Goal: Task Accomplishment & Management: Manage account settings

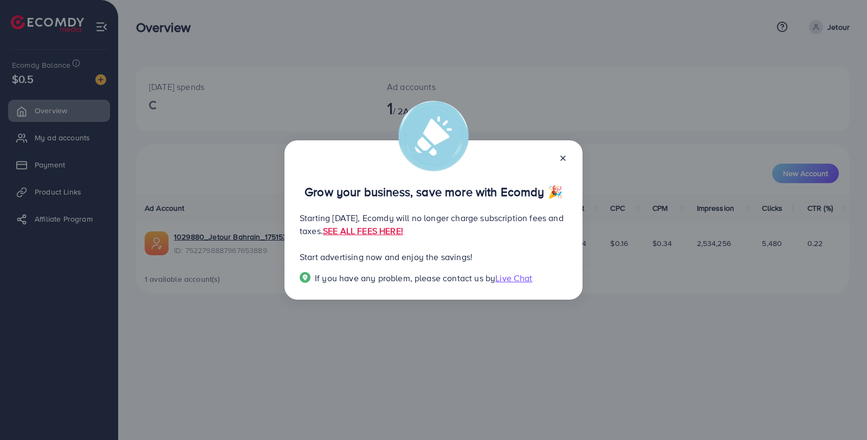
drag, startPoint x: 563, startPoint y: 157, endPoint x: 286, endPoint y: 133, distance: 277.4
click at [563, 157] on icon at bounding box center [563, 158] width 9 height 9
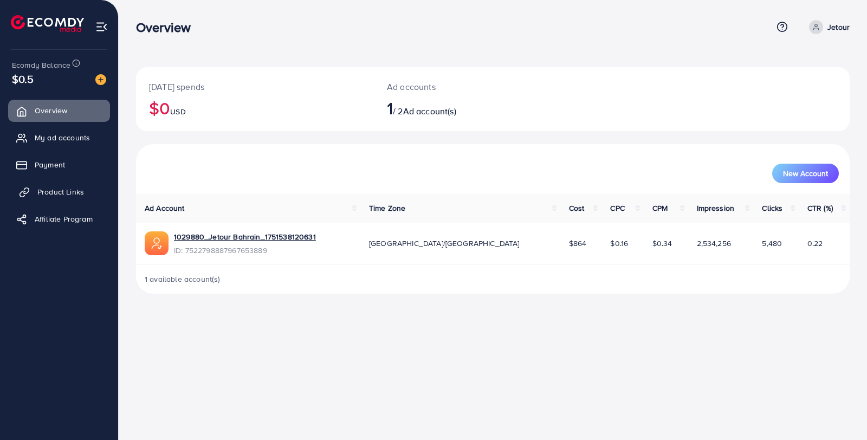
click at [67, 191] on span "Product Links" at bounding box center [60, 191] width 47 height 11
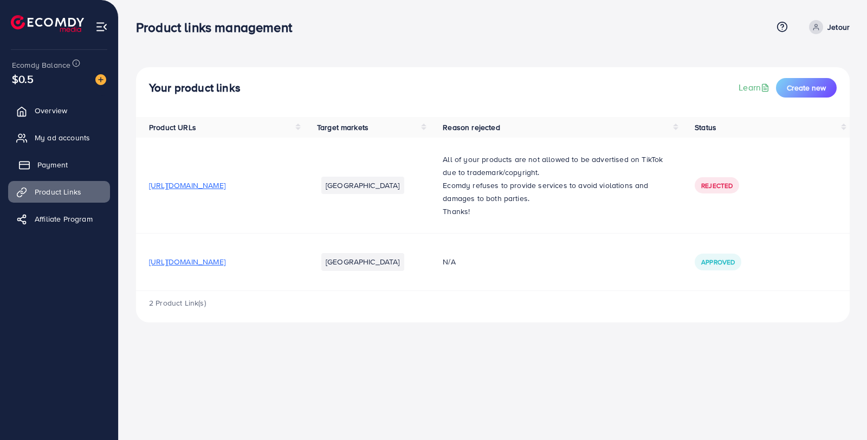
click at [69, 168] on link "Payment" at bounding box center [59, 165] width 102 height 22
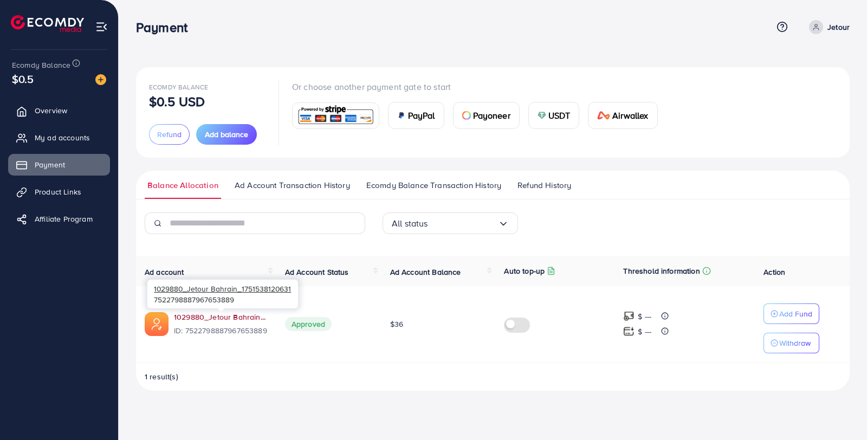
click at [219, 318] on link "1029880_Jetour Bahrain_1751538120631" at bounding box center [221, 317] width 94 height 11
click at [313, 183] on span "Ad Account Transaction History" at bounding box center [292, 185] width 115 height 12
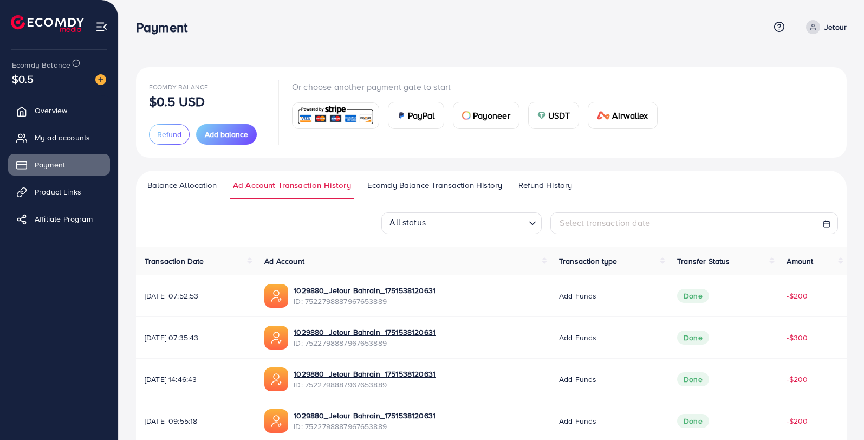
click at [444, 195] on link "Ecomdy Balance Transaction History" at bounding box center [435, 189] width 140 height 20
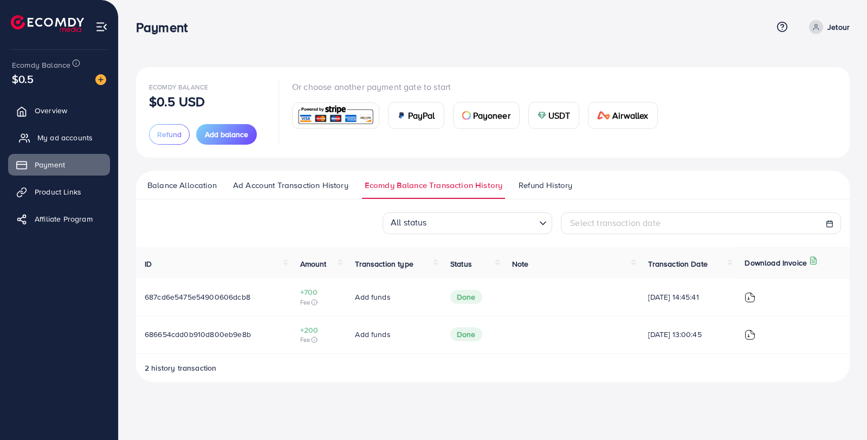
click at [47, 137] on span "My ad accounts" at bounding box center [64, 137] width 55 height 11
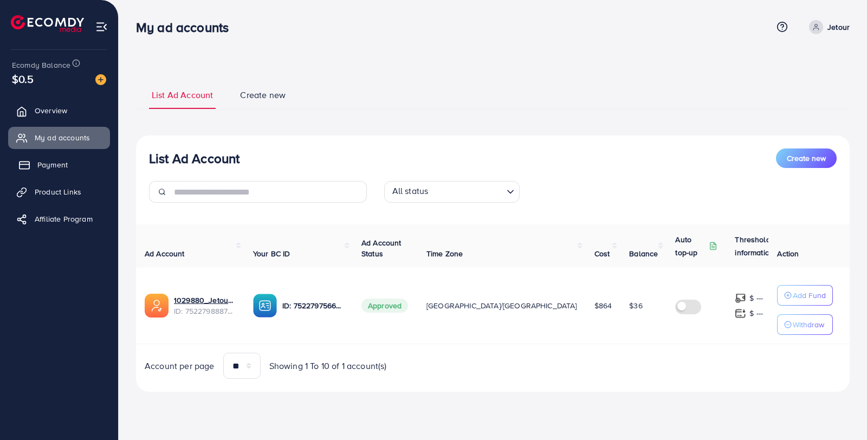
click at [74, 168] on link "Payment" at bounding box center [59, 165] width 102 height 22
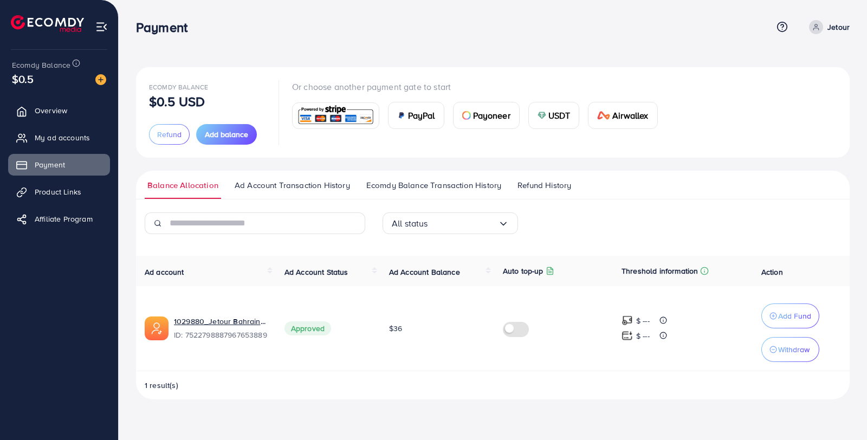
drag, startPoint x: 320, startPoint y: 192, endPoint x: 363, endPoint y: 190, distance: 42.9
click at [320, 192] on link "Ad Account Transaction History" at bounding box center [292, 189] width 121 height 20
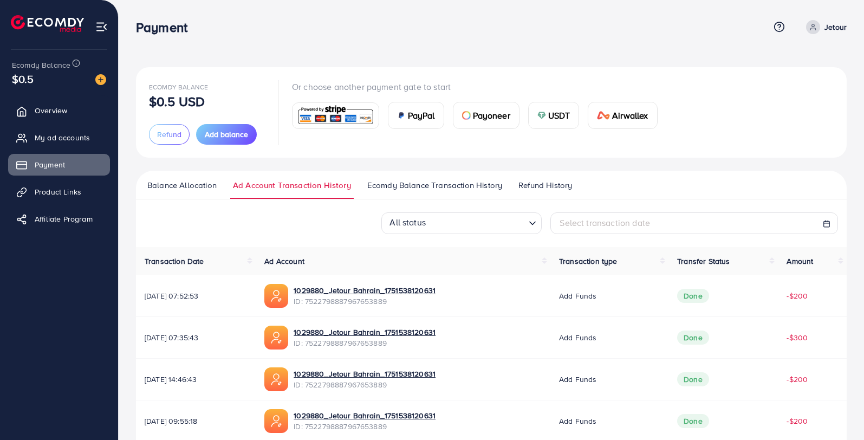
click at [415, 189] on span "Ecomdy Balance Transaction History" at bounding box center [434, 185] width 135 height 12
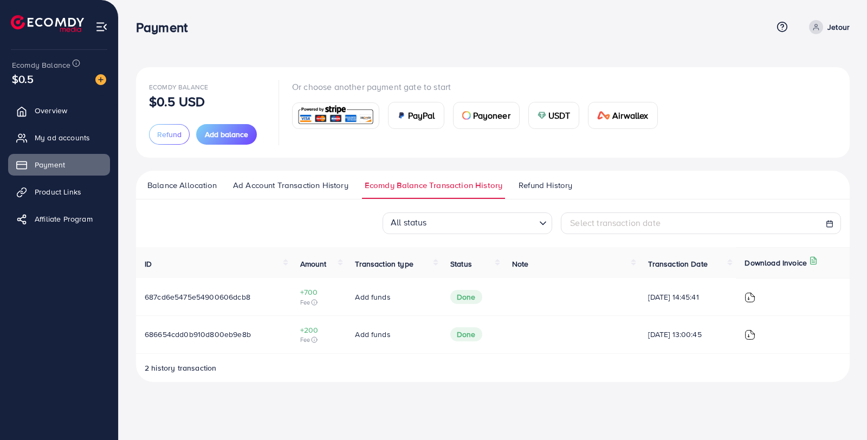
click at [283, 183] on span "Ad Account Transaction History" at bounding box center [290, 185] width 115 height 12
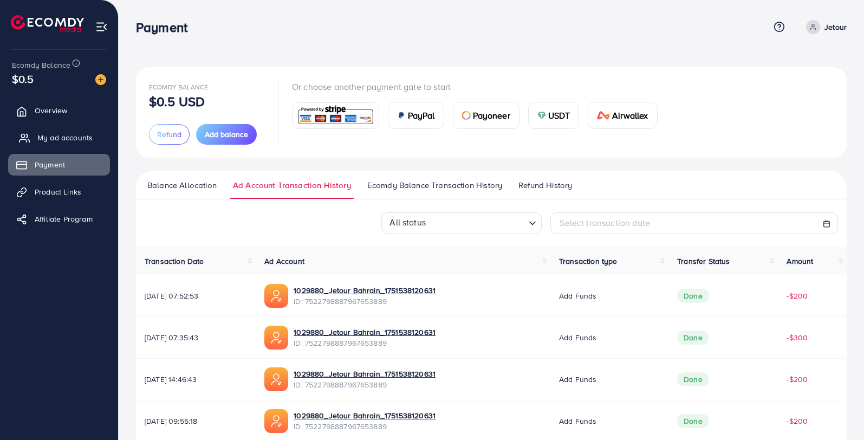
click at [62, 138] on span "My ad accounts" at bounding box center [64, 137] width 55 height 11
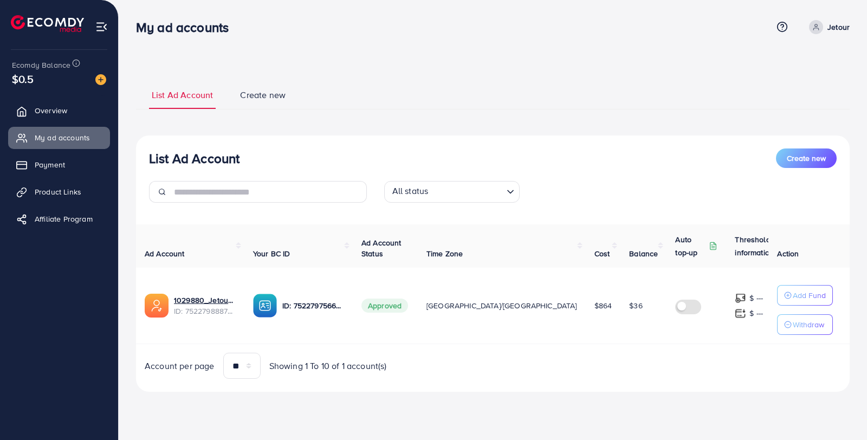
click at [35, 97] on ul "Overview My ad accounts Payment Product Links Affiliate Program" at bounding box center [59, 168] width 118 height 146
click at [36, 105] on link "Overview" at bounding box center [59, 111] width 102 height 22
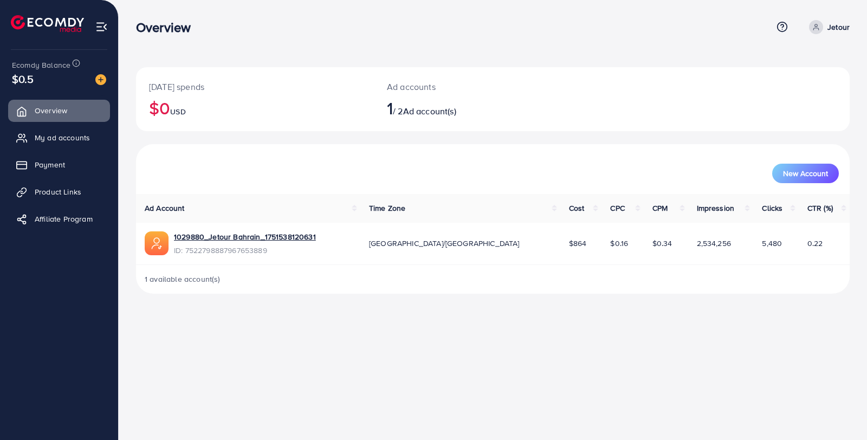
click at [78, 206] on ul "Overview My ad accounts Payment Product Links Affiliate Program" at bounding box center [59, 168] width 118 height 146
click at [74, 190] on span "Product Links" at bounding box center [60, 191] width 47 height 11
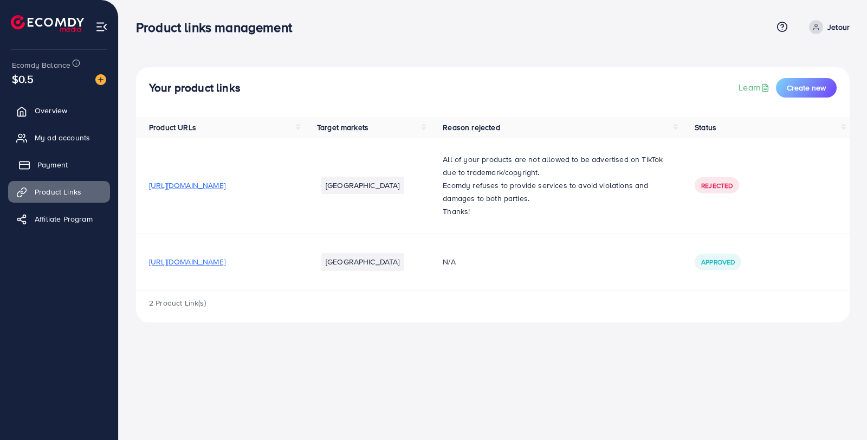
click at [70, 175] on link "Payment" at bounding box center [59, 165] width 102 height 22
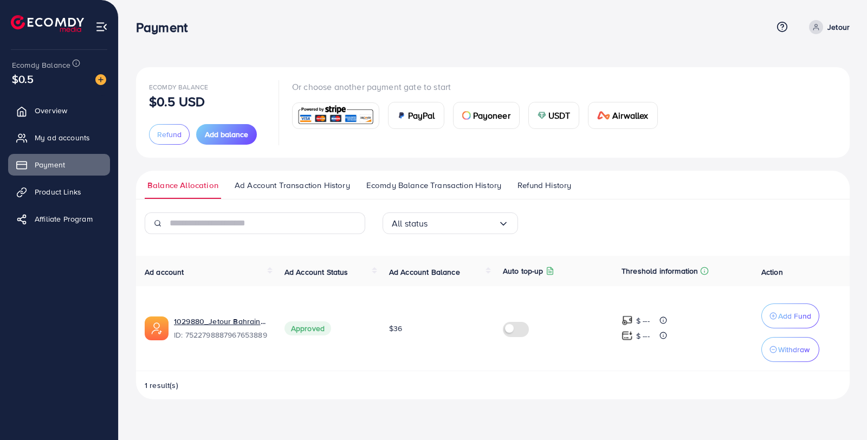
click at [264, 185] on span "Ad Account Transaction History" at bounding box center [292, 185] width 115 height 12
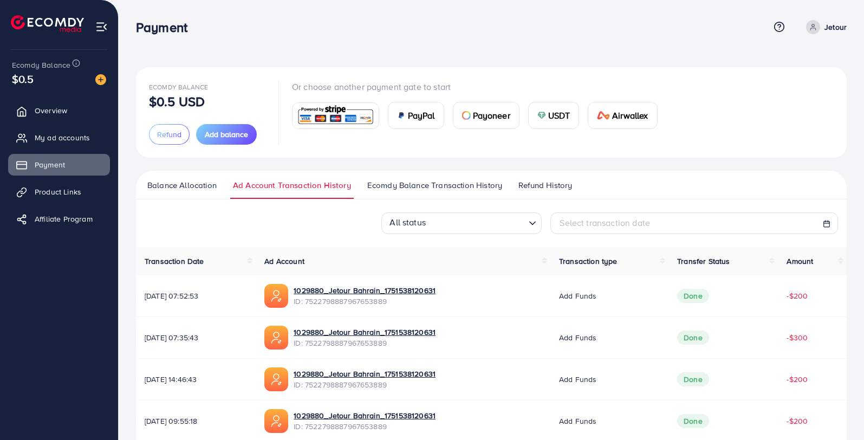
drag, startPoint x: 427, startPoint y: 182, endPoint x: 481, endPoint y: 209, distance: 60.6
click at [427, 182] on span "Ecomdy Balance Transaction History" at bounding box center [434, 185] width 135 height 12
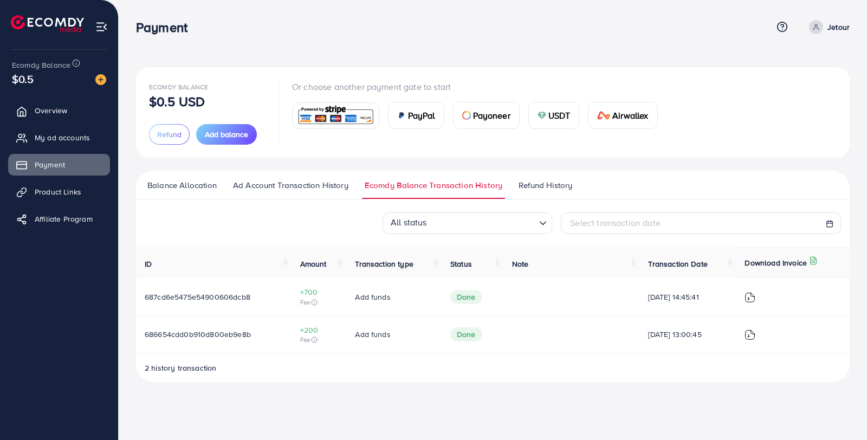
drag, startPoint x: 543, startPoint y: 180, endPoint x: 495, endPoint y: 180, distance: 48.2
click at [543, 180] on span "Refund History" at bounding box center [546, 185] width 54 height 12
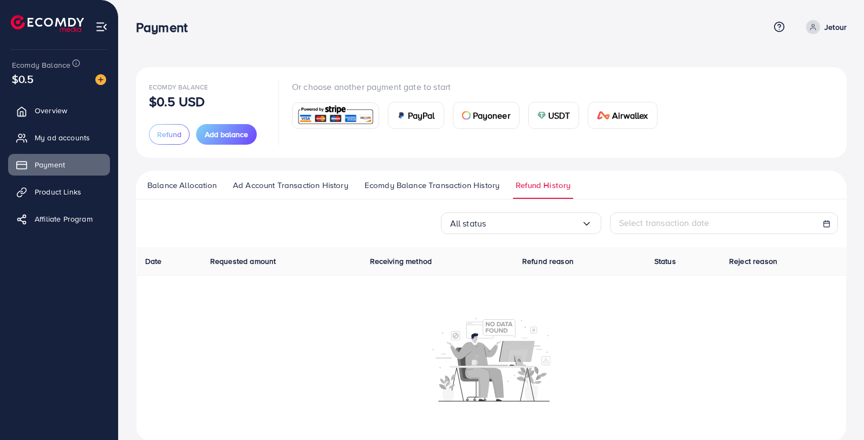
click at [476, 183] on span "Ecomdy Balance Transaction History" at bounding box center [432, 185] width 135 height 12
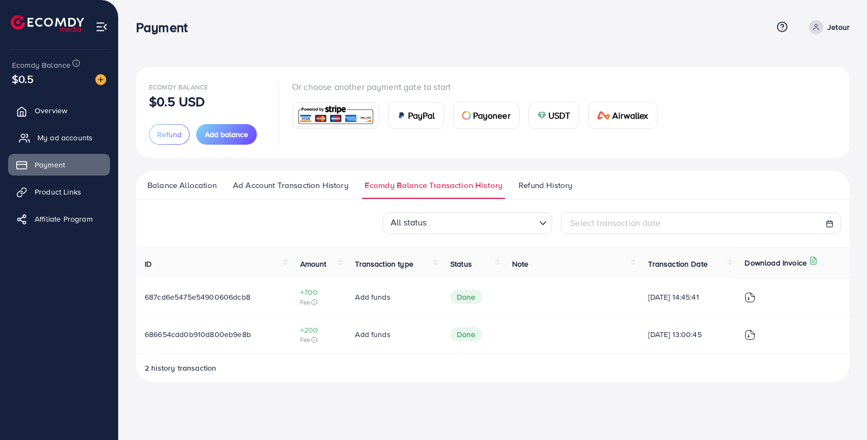
click at [63, 137] on span "My ad accounts" at bounding box center [64, 137] width 55 height 11
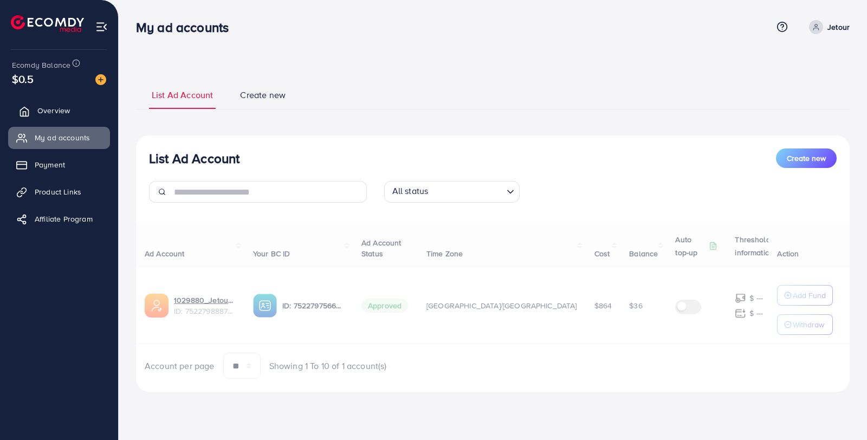
click at [67, 112] on span "Overview" at bounding box center [53, 110] width 33 height 11
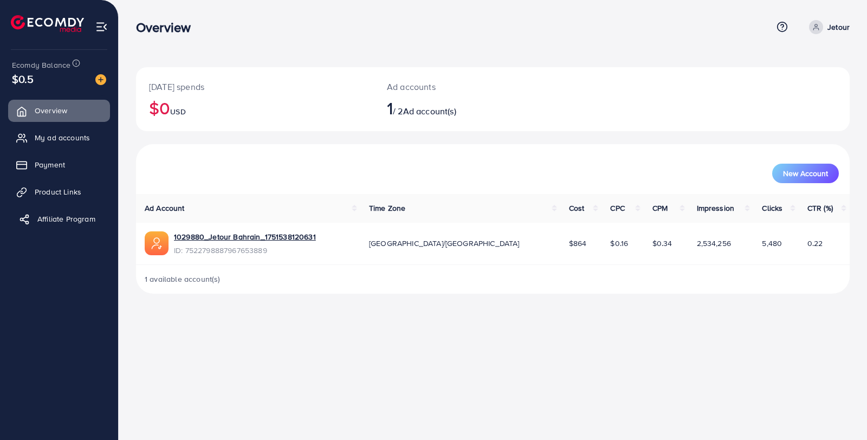
click at [66, 223] on span "Affiliate Program" at bounding box center [66, 219] width 58 height 11
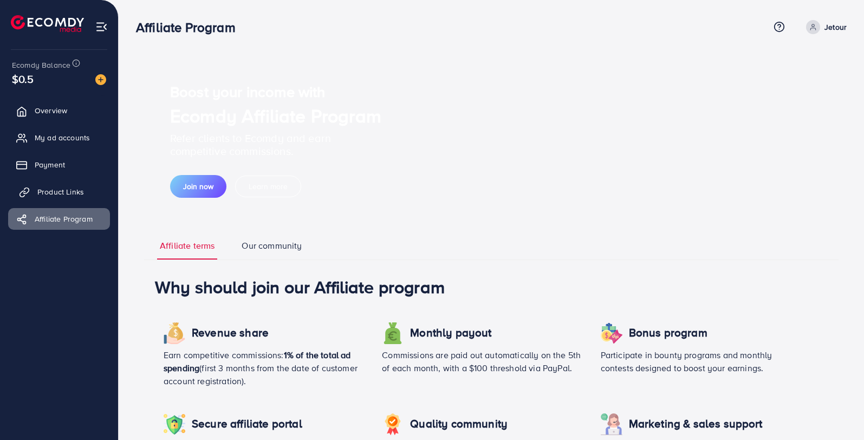
click at [73, 192] on span "Product Links" at bounding box center [60, 191] width 47 height 11
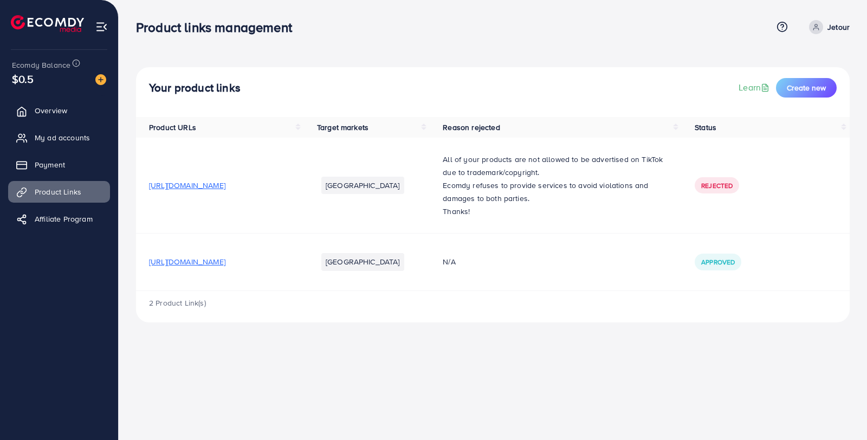
click at [51, 158] on link "Payment" at bounding box center [59, 165] width 102 height 22
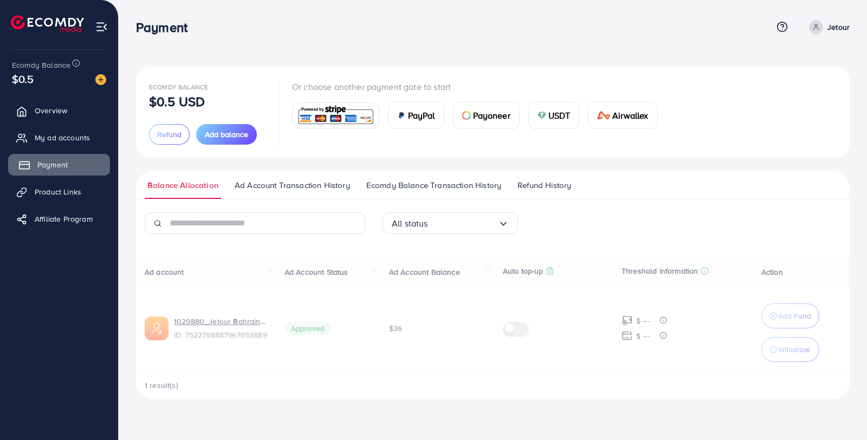
click at [54, 158] on link "Payment" at bounding box center [59, 165] width 102 height 22
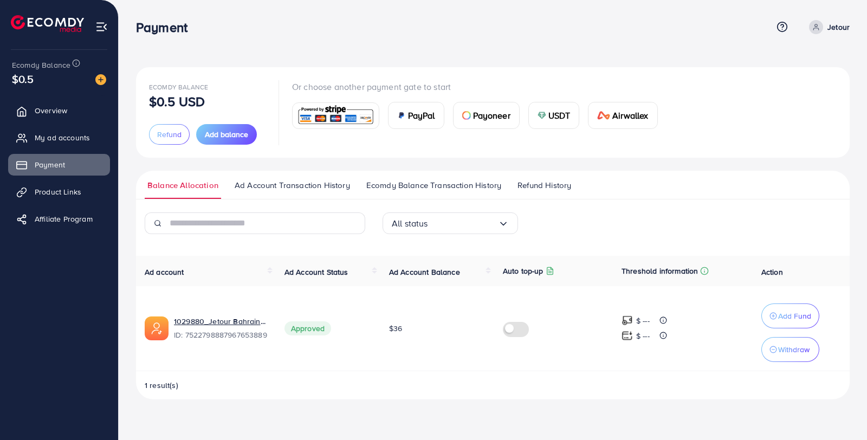
drag, startPoint x: 546, startPoint y: 183, endPoint x: 521, endPoint y: 183, distance: 24.9
click at [546, 183] on span "Refund History" at bounding box center [545, 185] width 54 height 12
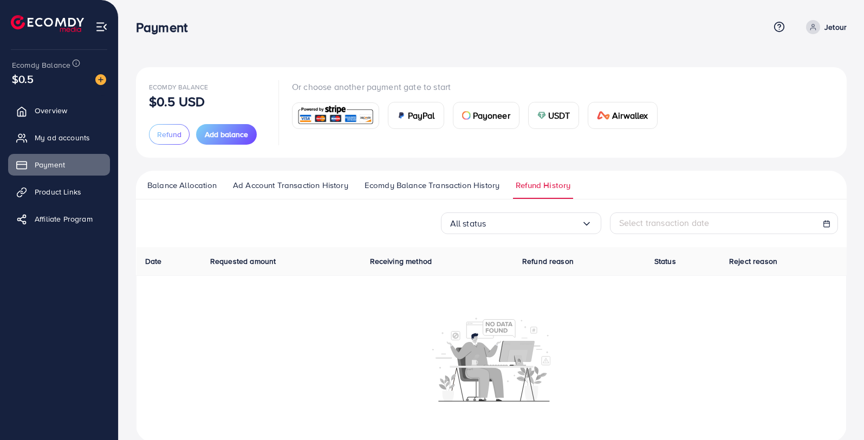
click at [487, 185] on span "Ecomdy Balance Transaction History" at bounding box center [432, 185] width 135 height 12
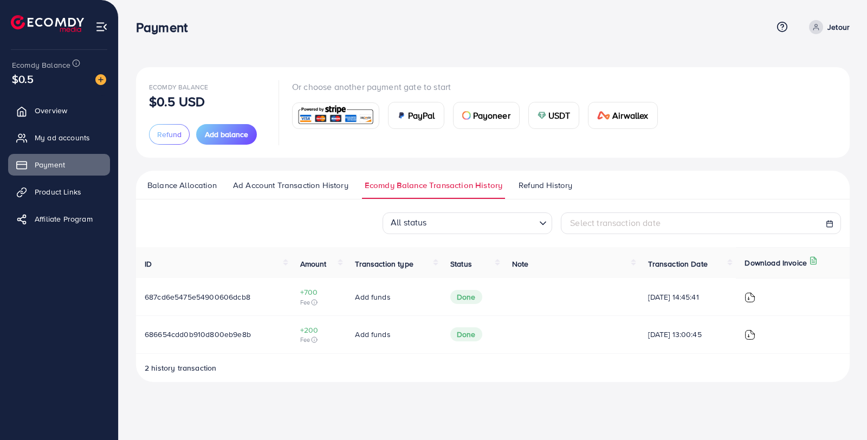
click at [287, 178] on ul "Balance Allocation Ad Account Transaction History Ecomdy Balance Transaction Hi…" at bounding box center [493, 185] width 714 height 29
drag, startPoint x: 22, startPoint y: 82, endPoint x: 109, endPoint y: 78, distance: 87.3
click at [24, 82] on span "$0.5" at bounding box center [23, 79] width 22 height 16
drag, startPoint x: 112, startPoint y: 78, endPoint x: 95, endPoint y: 80, distance: 17.5
click at [106, 78] on div "Ecomdy Balance $0.5 Overview My ad accounts Payment Product Links Affiliate Pro…" at bounding box center [59, 220] width 119 height 440
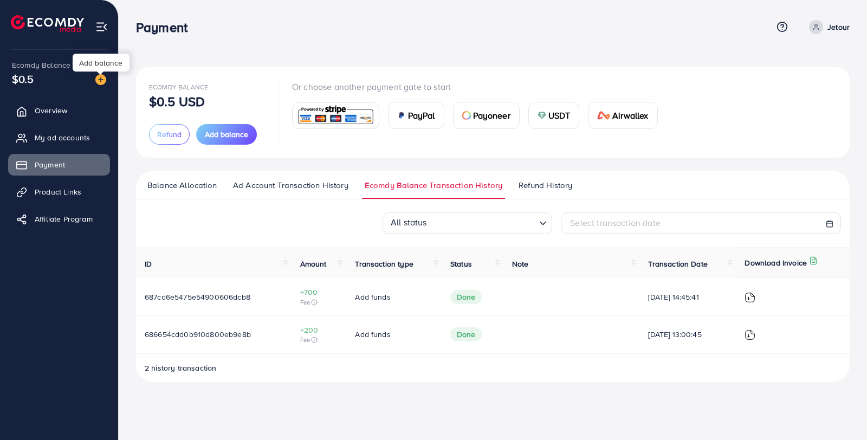
click at [95, 80] on img at bounding box center [100, 79] width 11 height 11
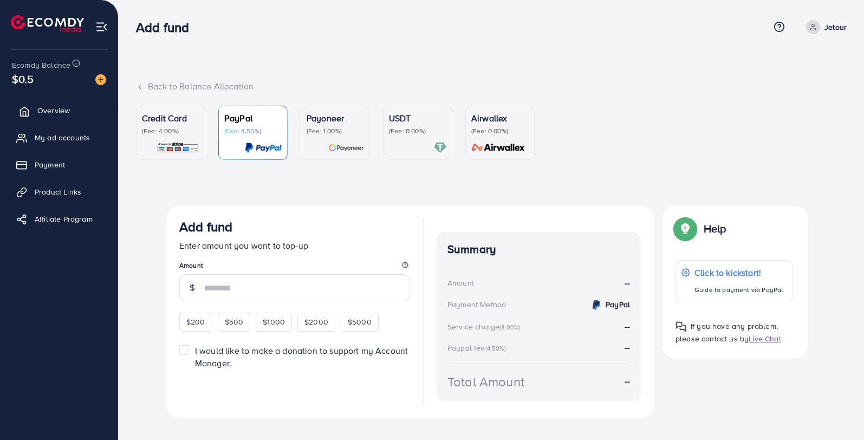
click at [87, 109] on link "Overview" at bounding box center [59, 111] width 102 height 22
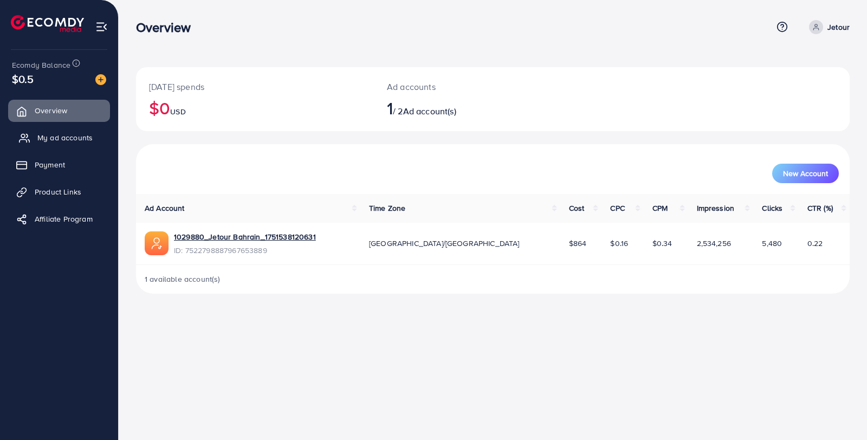
click at [65, 139] on span "My ad accounts" at bounding box center [64, 137] width 55 height 11
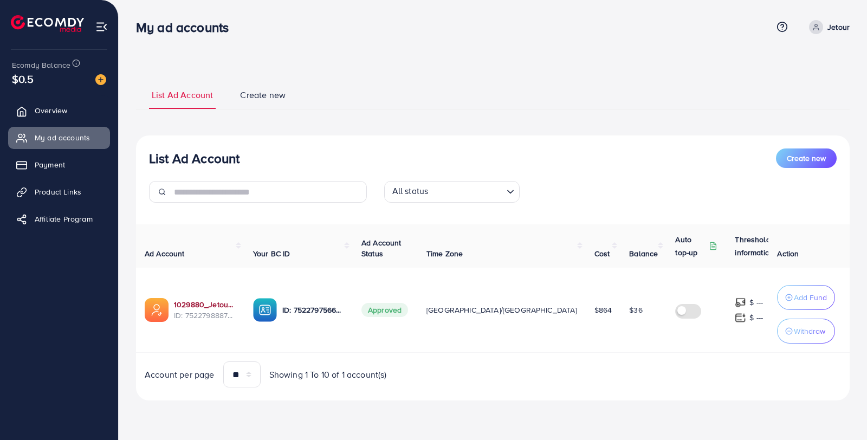
click at [198, 303] on link "1029880_Jetour Bahrain_1751538120631" at bounding box center [205, 304] width 62 height 11
click at [83, 170] on link "Payment" at bounding box center [59, 165] width 102 height 22
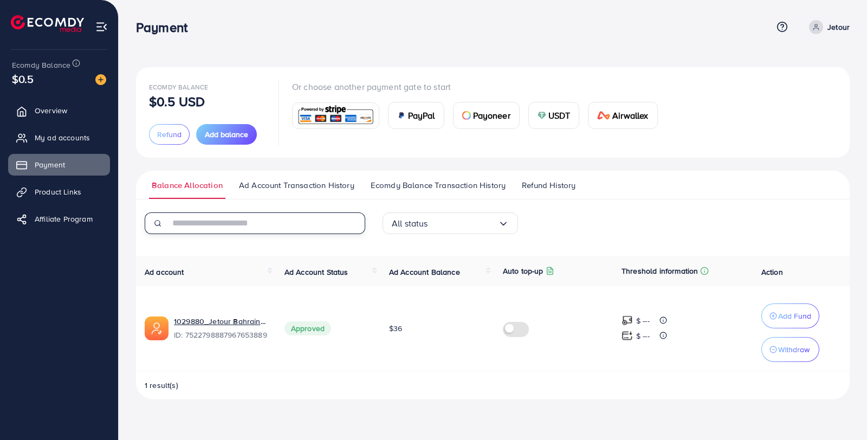
drag, startPoint x: 312, startPoint y: 217, endPoint x: 401, endPoint y: 226, distance: 89.3
click at [312, 218] on input "text" at bounding box center [268, 223] width 196 height 22
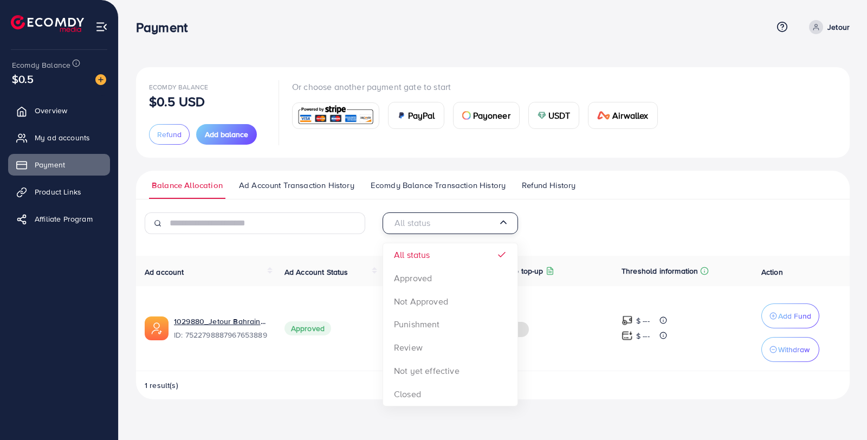
click at [456, 228] on input "Search for option" at bounding box center [445, 223] width 106 height 17
click at [616, 220] on div "All status Loading... All status Approved Not Approved Punishment Review Not ye…" at bounding box center [493, 227] width 714 height 30
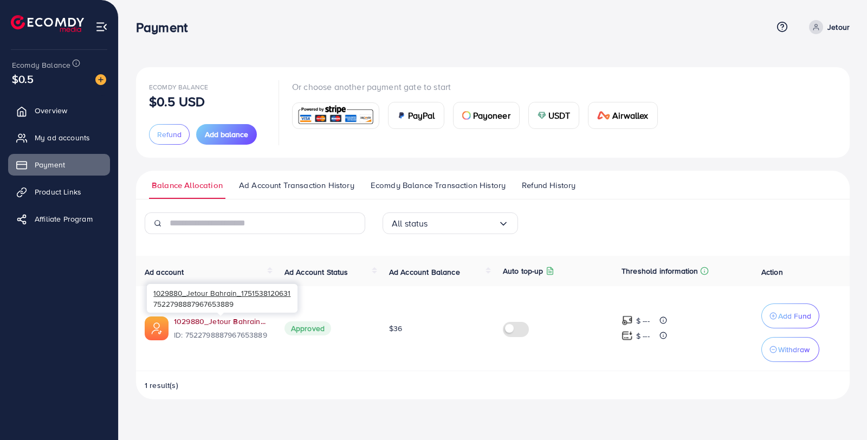
click at [232, 321] on link "1029880_Jetour Bahrain_1751538120631" at bounding box center [220, 321] width 93 height 11
click at [309, 178] on ul "Balance Allocation Ad Account Transaction History Ecomdy Balance Transaction Hi…" at bounding box center [493, 185] width 714 height 29
click at [297, 172] on ul "Balance Allocation Ad Account Transaction History Ecomdy Balance Transaction Hi…" at bounding box center [493, 185] width 714 height 29
click at [300, 189] on span "Ad Account Transaction History" at bounding box center [296, 185] width 115 height 12
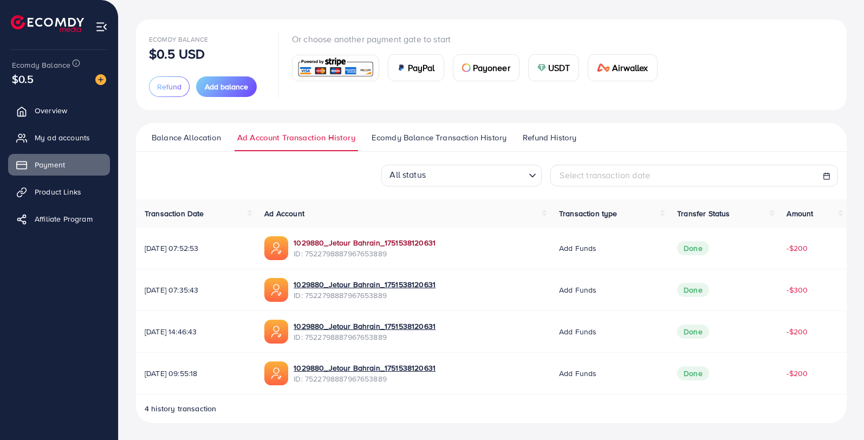
scroll to position [47, 0]
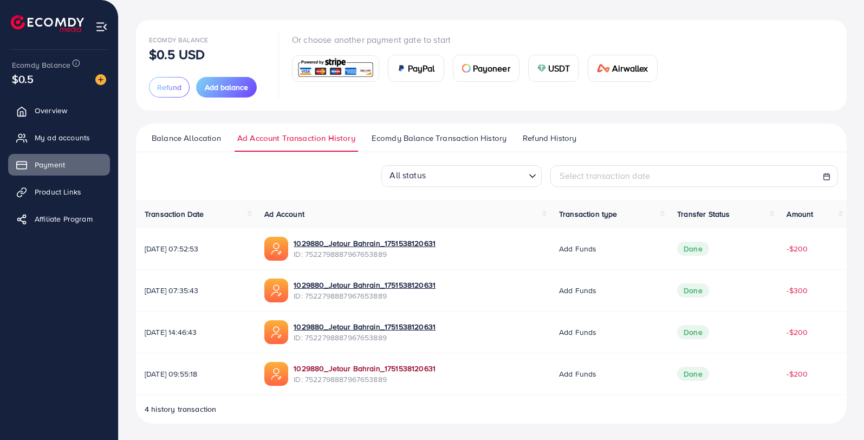
click at [436, 366] on link "1029880_Jetour Bahrain_1751538120631" at bounding box center [365, 368] width 142 height 11
drag, startPoint x: 450, startPoint y: 138, endPoint x: 461, endPoint y: 141, distance: 11.3
click at [450, 138] on span "Ecomdy Balance Transaction History" at bounding box center [439, 138] width 135 height 12
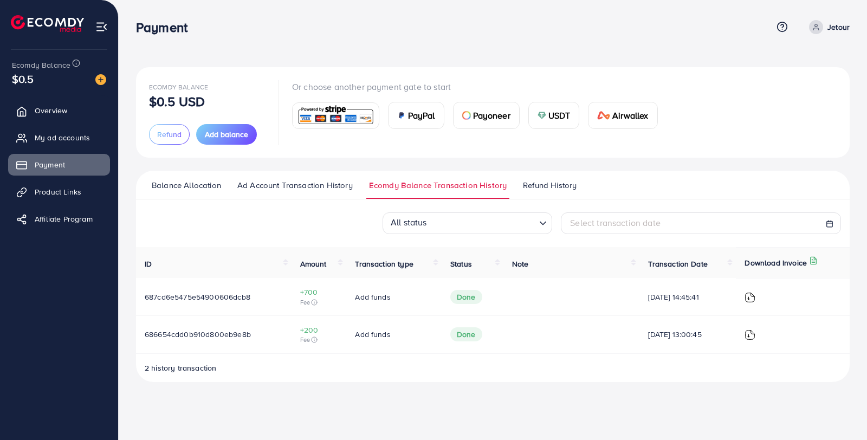
click at [753, 295] on img at bounding box center [750, 297] width 11 height 11
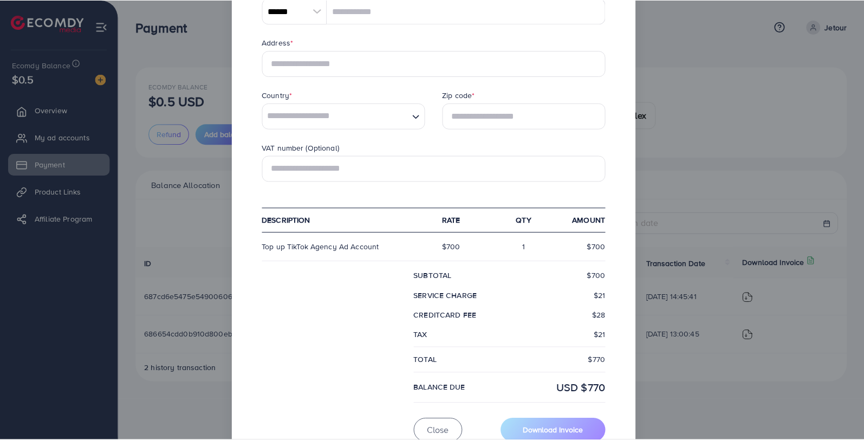
scroll to position [267, 0]
click at [784, 236] on div "× Ecomdy Media Business Number 202113175W 68 CIRCULAR ROAD #02-01 Singapore 049…" at bounding box center [433, 220] width 867 height 440
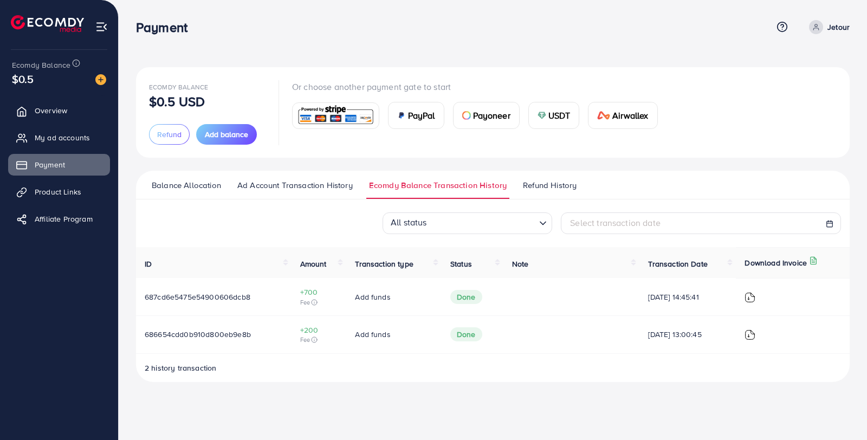
click at [551, 188] on span "Refund History" at bounding box center [550, 185] width 54 height 12
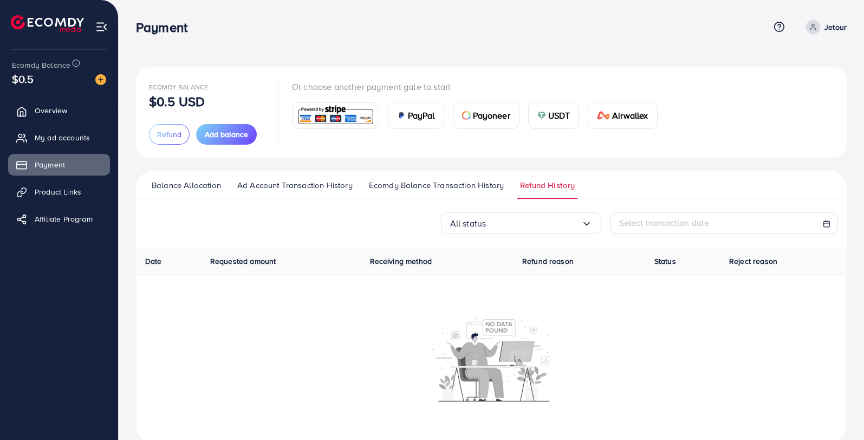
click at [485, 190] on span "Ecomdy Balance Transaction History" at bounding box center [436, 185] width 135 height 12
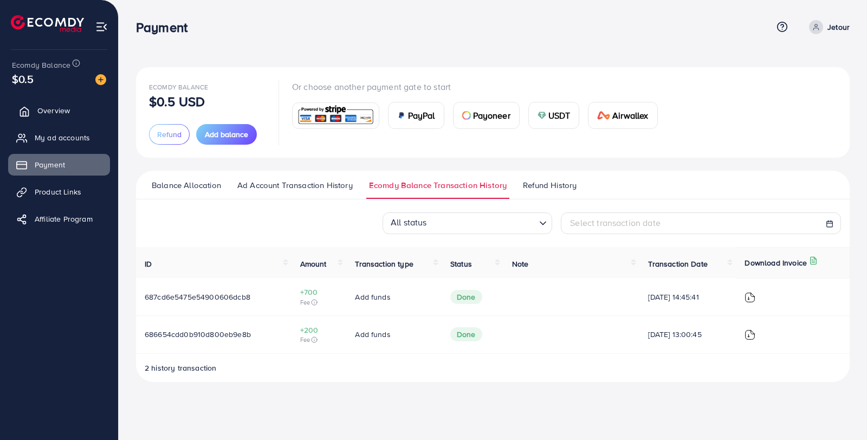
click at [52, 108] on span "Overview" at bounding box center [53, 110] width 33 height 11
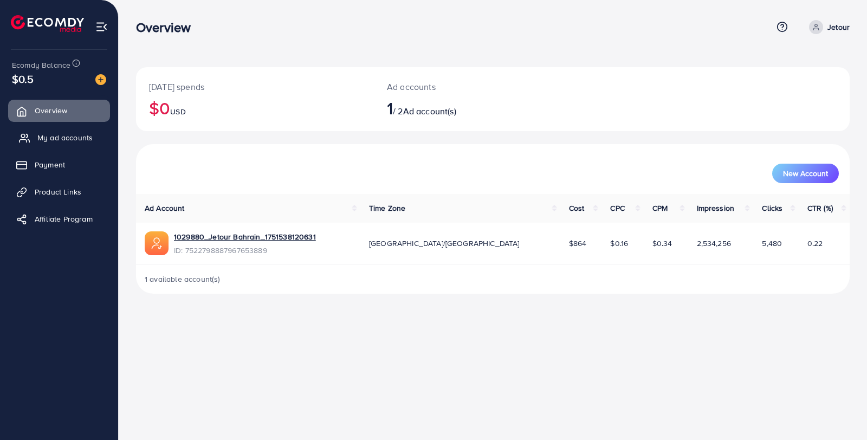
click at [85, 141] on span "My ad accounts" at bounding box center [64, 137] width 55 height 11
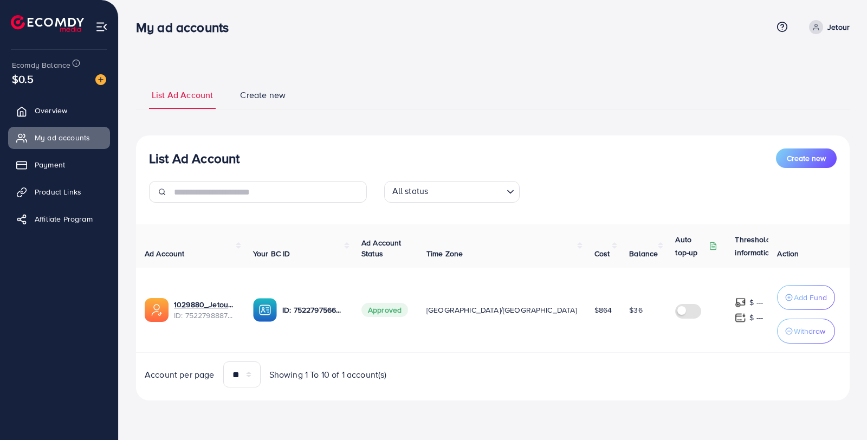
drag, startPoint x: 267, startPoint y: 95, endPoint x: 247, endPoint y: 92, distance: 20.3
click at [266, 95] on span "Create new" at bounding box center [263, 95] width 46 height 12
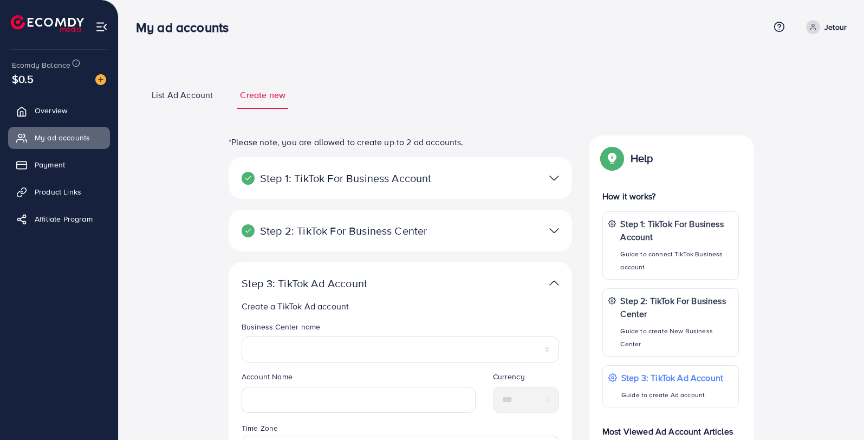
click at [191, 94] on span "List Ad Account" at bounding box center [182, 95] width 61 height 12
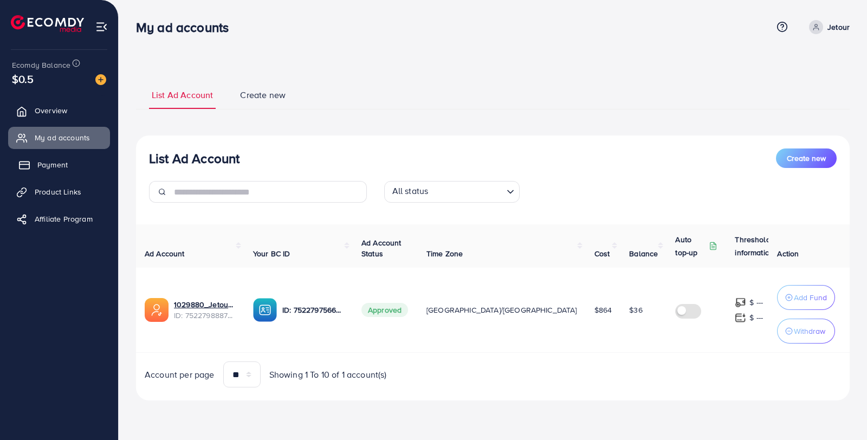
click at [57, 166] on span "Payment" at bounding box center [52, 164] width 30 height 11
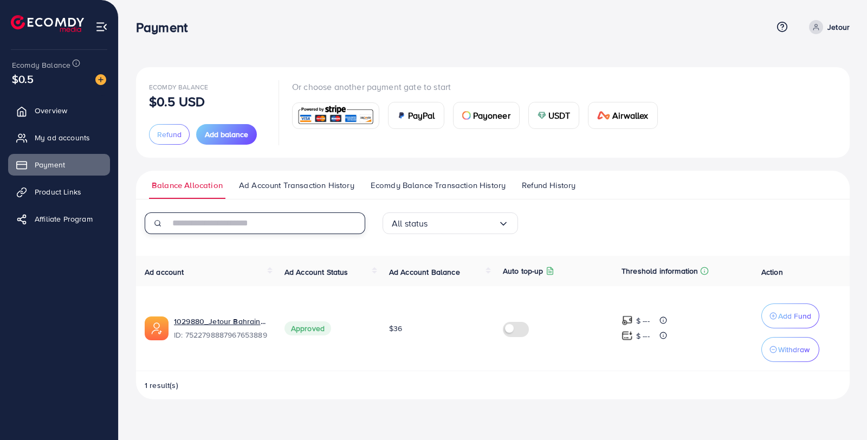
click at [324, 224] on input "text" at bounding box center [268, 223] width 196 height 22
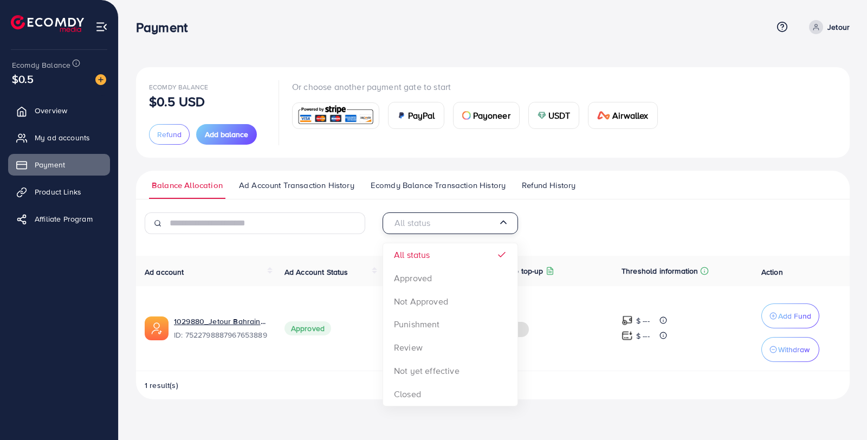
click at [434, 221] on input "Search for option" at bounding box center [445, 223] width 106 height 17
click at [647, 215] on div "All status Loading... All status Approved Not Approved Punishment Review Not ye…" at bounding box center [493, 227] width 714 height 30
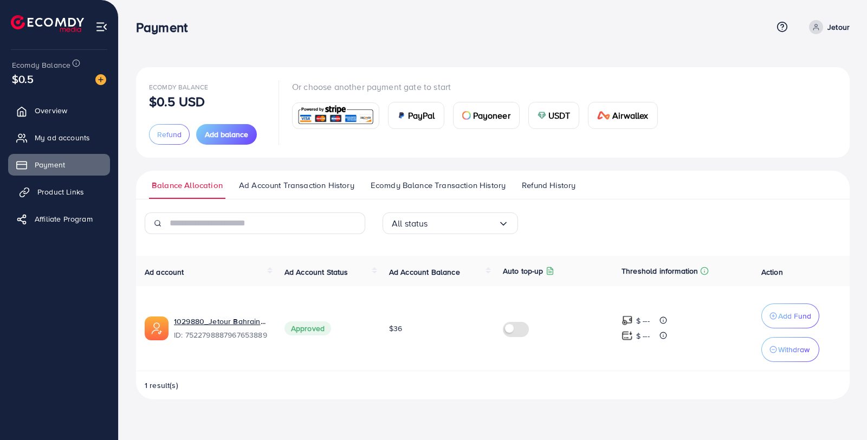
click at [54, 198] on link "Product Links" at bounding box center [59, 192] width 102 height 22
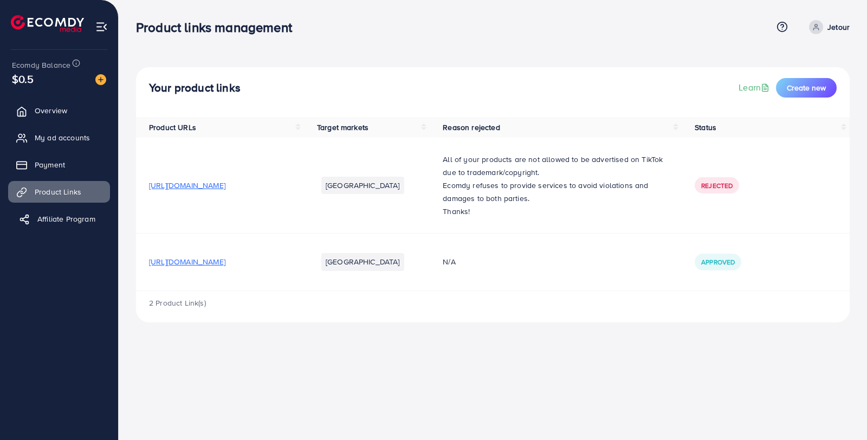
click at [81, 227] on link "Affiliate Program" at bounding box center [59, 219] width 102 height 22
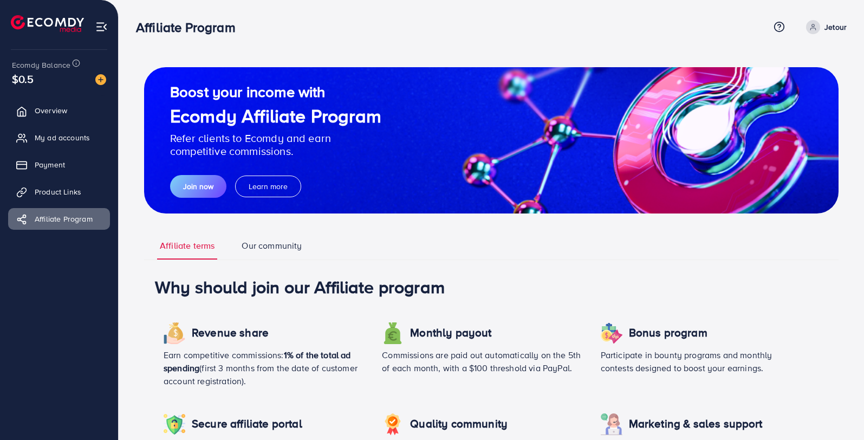
scroll to position [458, 0]
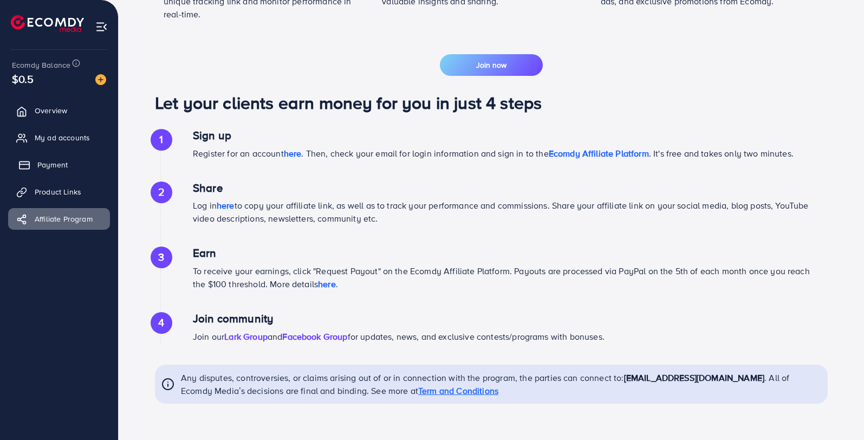
click at [67, 163] on link "Payment" at bounding box center [59, 165] width 102 height 22
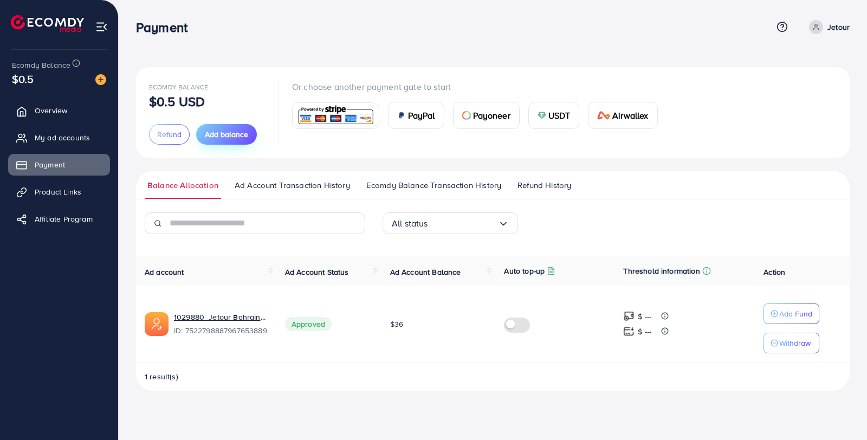
click at [245, 139] on span "Add balance" at bounding box center [226, 134] width 43 height 11
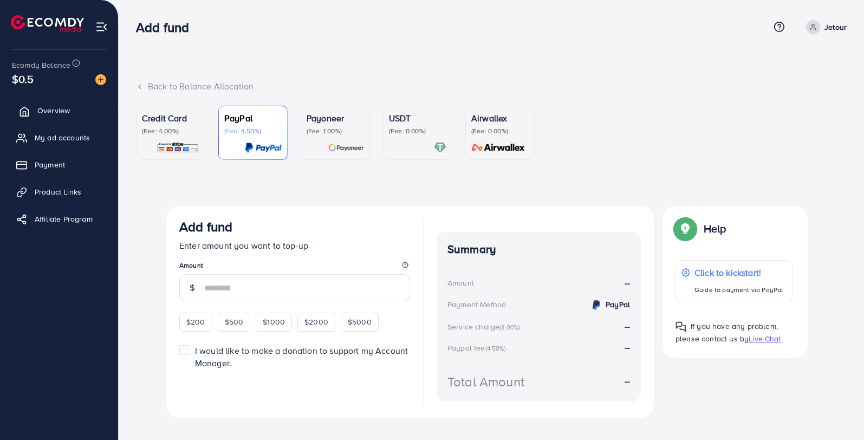
click at [57, 108] on span "Overview" at bounding box center [53, 110] width 33 height 11
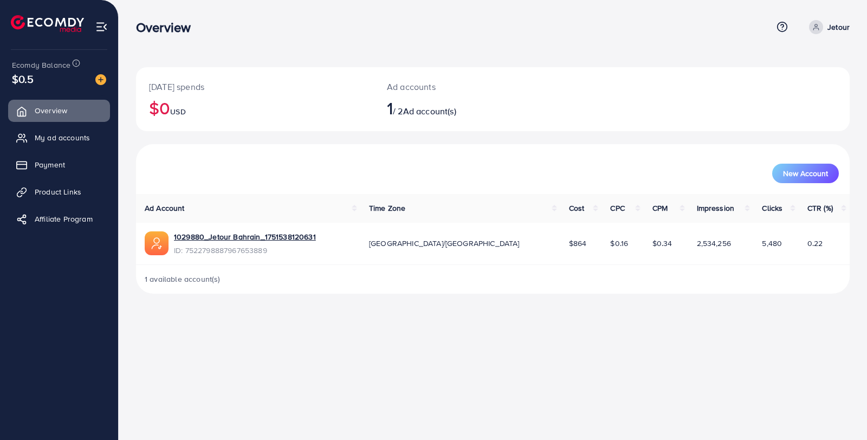
click at [101, 33] on img at bounding box center [101, 27] width 12 height 12
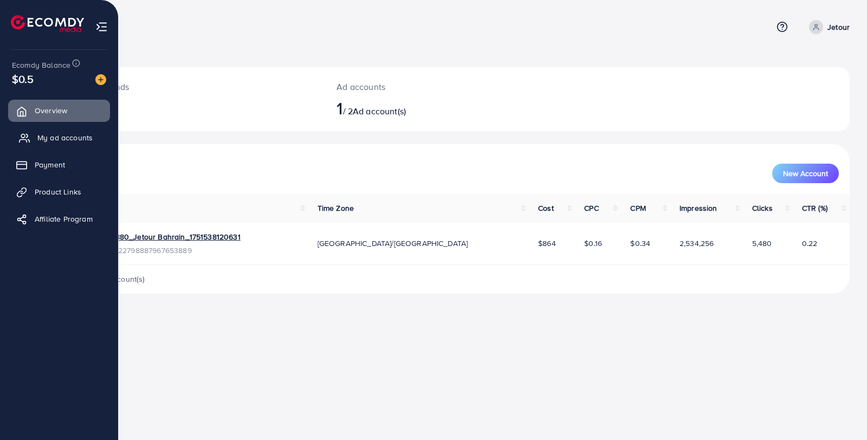
click at [79, 143] on span "My ad accounts" at bounding box center [64, 137] width 55 height 11
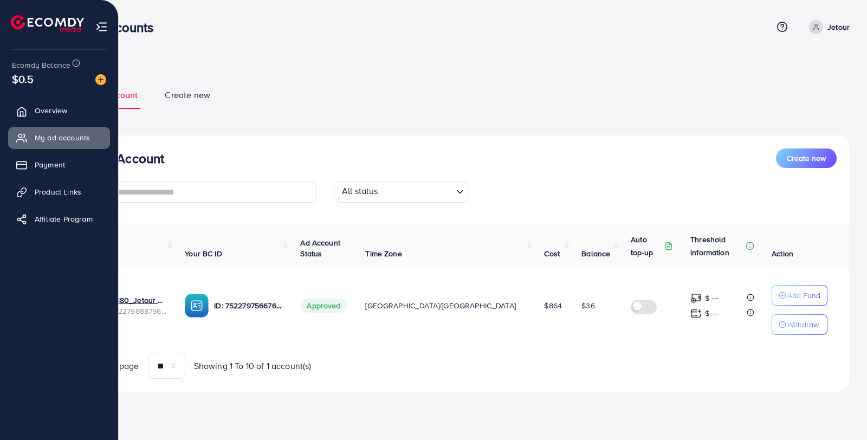
drag, startPoint x: 30, startPoint y: 29, endPoint x: 110, endPoint y: 31, distance: 80.3
click at [30, 28] on img at bounding box center [47, 23] width 73 height 17
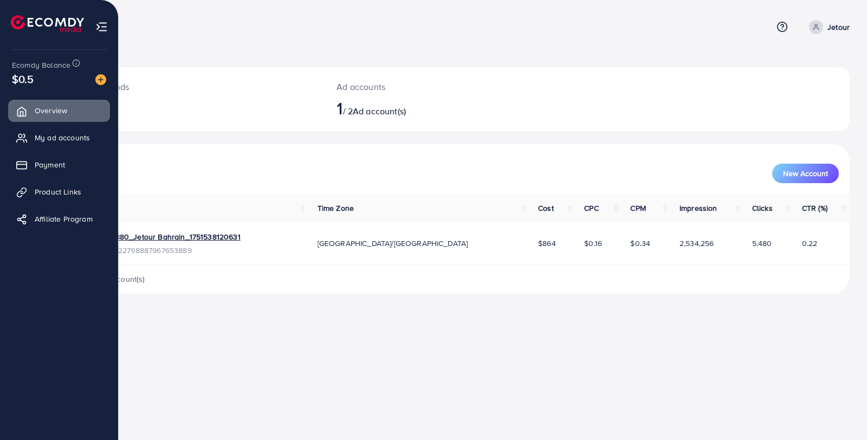
click at [100, 24] on img at bounding box center [101, 27] width 12 height 12
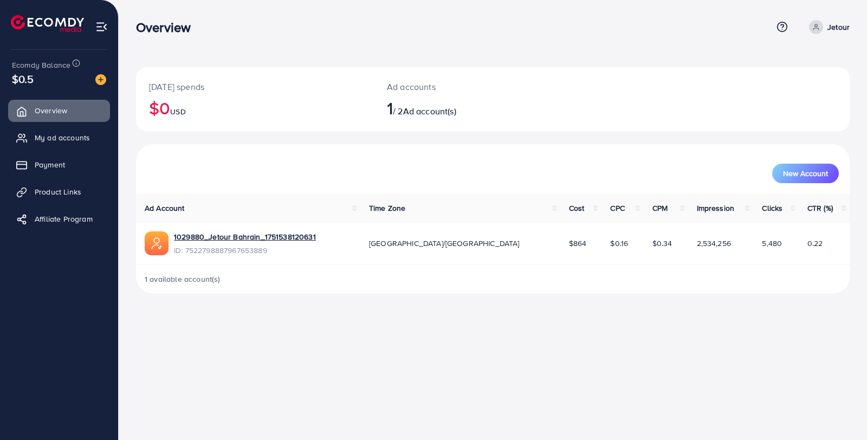
click at [48, 206] on ul "Overview My ad accounts Payment Product Links Affiliate Program" at bounding box center [59, 168] width 118 height 146
click at [71, 224] on link "Affiliate Program" at bounding box center [59, 219] width 102 height 22
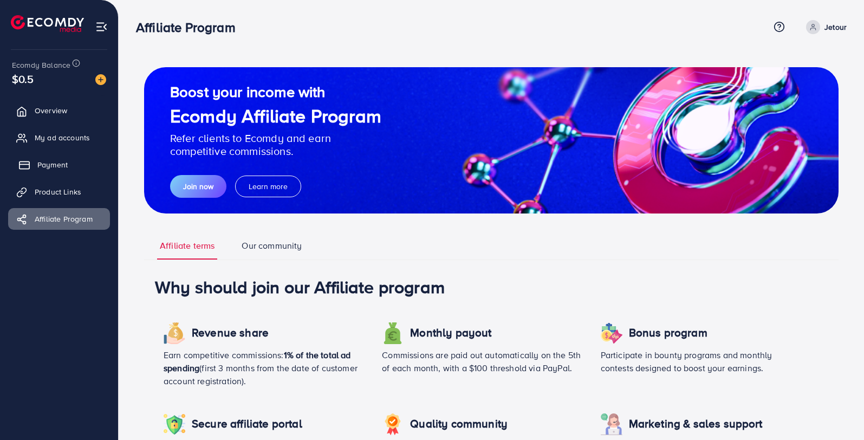
click at [50, 165] on span "Payment" at bounding box center [52, 164] width 30 height 11
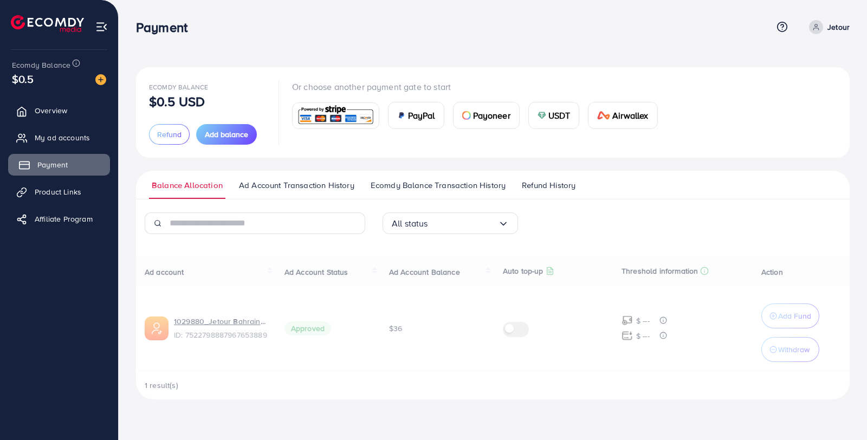
click at [56, 160] on span "Payment" at bounding box center [52, 164] width 30 height 11
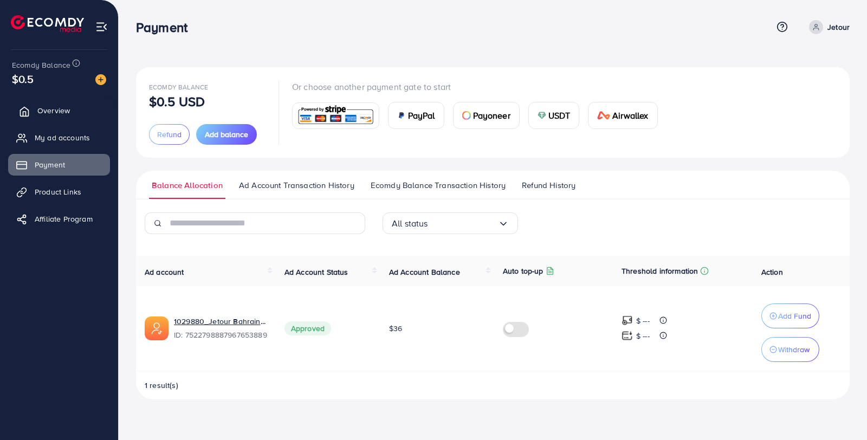
click at [57, 114] on span "Overview" at bounding box center [53, 110] width 33 height 11
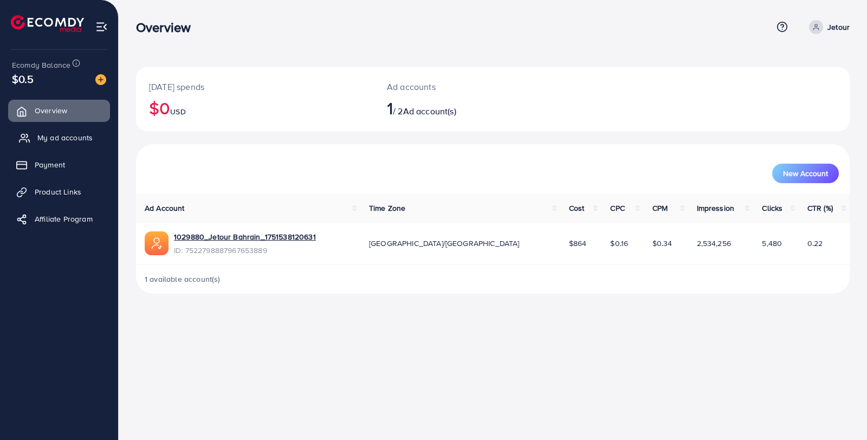
click at [68, 139] on span "My ad accounts" at bounding box center [64, 137] width 55 height 11
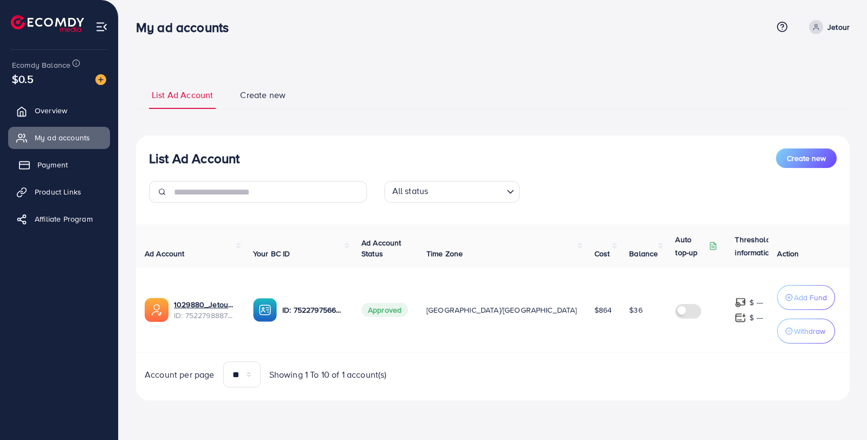
click at [10, 161] on link "Payment" at bounding box center [59, 165] width 102 height 22
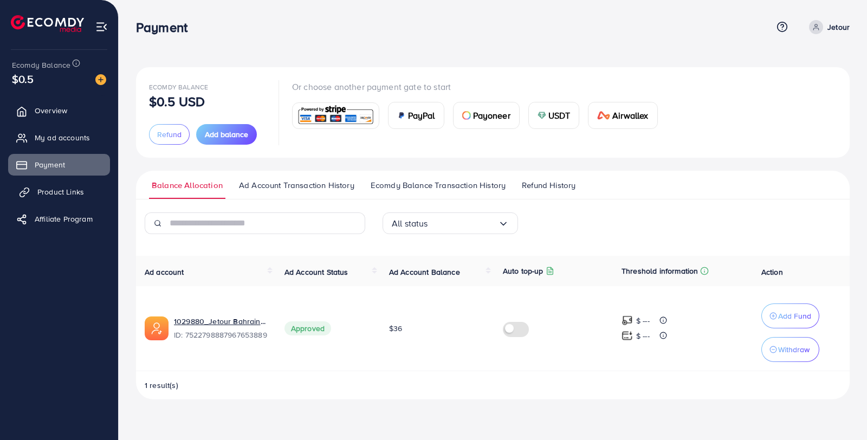
click at [61, 192] on span "Product Links" at bounding box center [60, 191] width 47 height 11
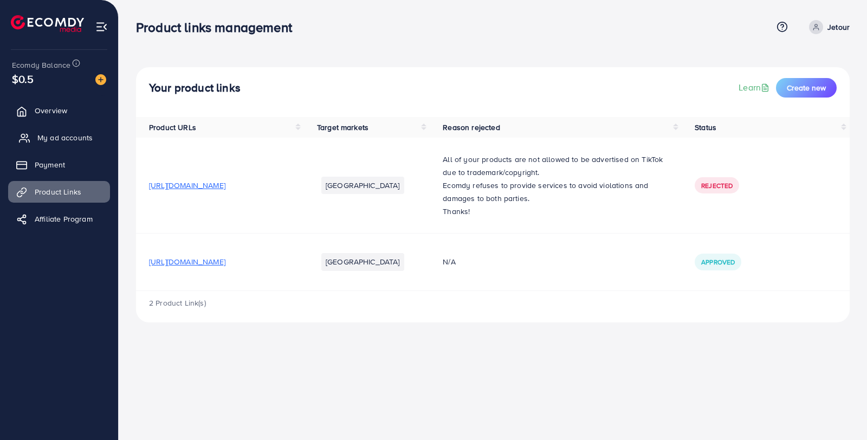
drag, startPoint x: 60, startPoint y: 205, endPoint x: 72, endPoint y: 139, distance: 67.1
click at [61, 204] on ul "Overview My ad accounts Payment Product Links Affiliate Program" at bounding box center [59, 168] width 118 height 146
click at [67, 121] on link "Overview" at bounding box center [59, 111] width 102 height 22
